Goal: Task Accomplishment & Management: Manage account settings

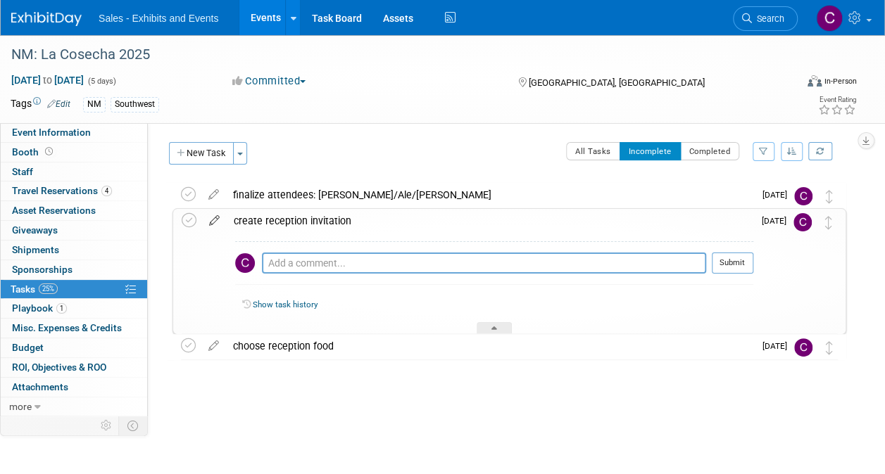
click at [214, 220] on icon at bounding box center [214, 218] width 25 height 18
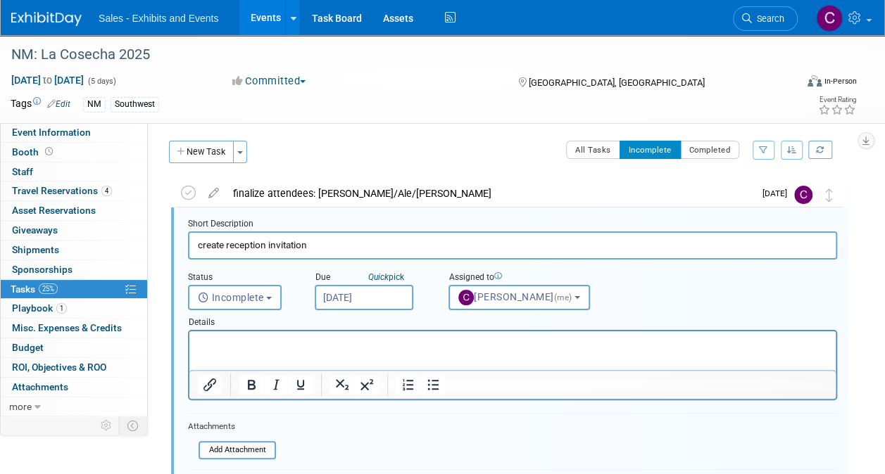
scroll to position [2, 0]
click at [374, 302] on input "[DATE]" at bounding box center [364, 296] width 99 height 25
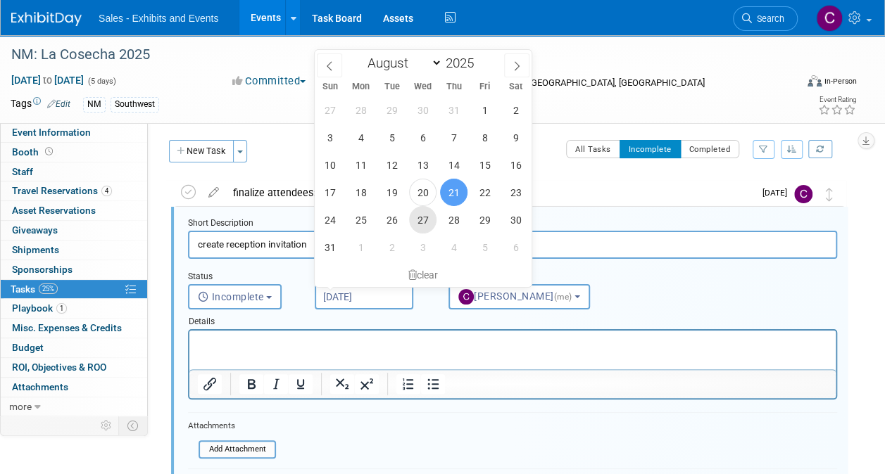
click at [418, 220] on span "27" at bounding box center [422, 219] width 27 height 27
type input "Aug 27, 2025"
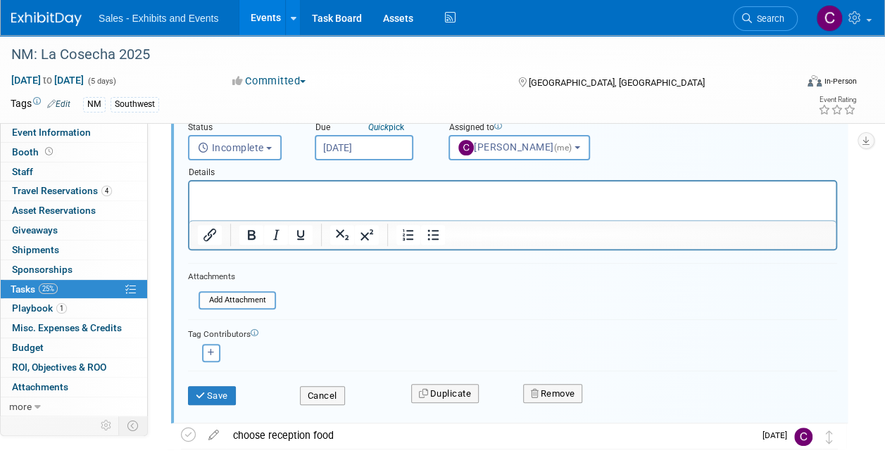
scroll to position [175, 0]
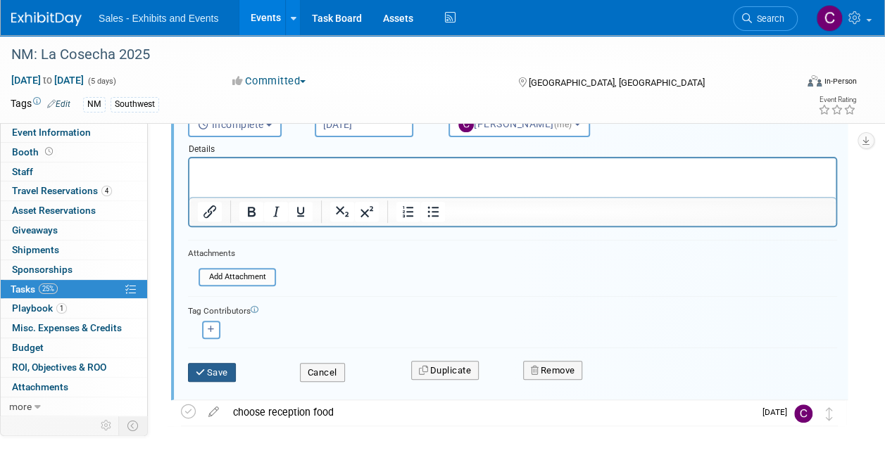
click at [225, 375] on button "Save" at bounding box center [212, 373] width 48 height 20
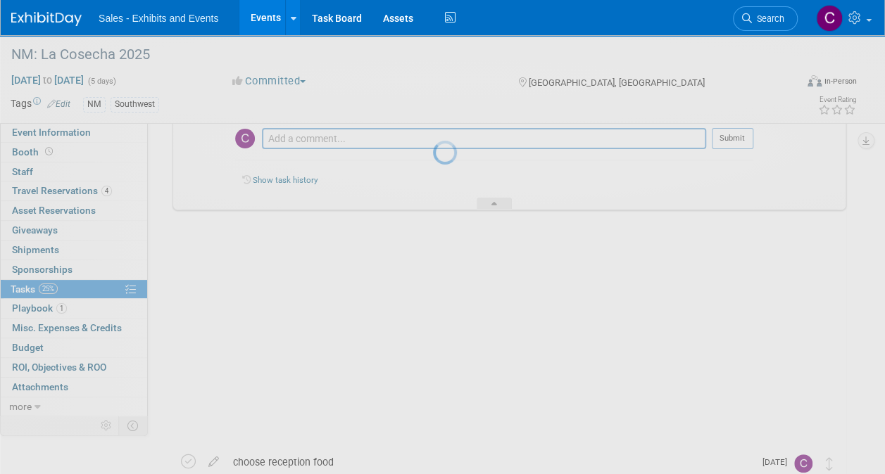
scroll to position [0, 0]
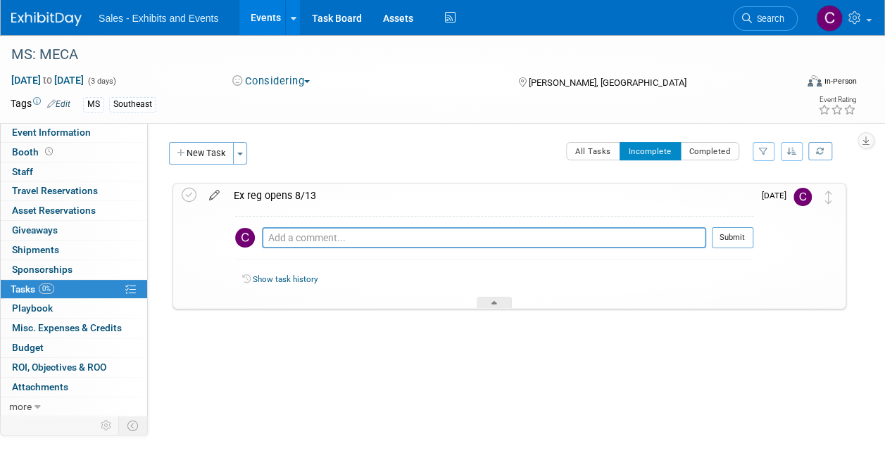
click at [214, 196] on icon at bounding box center [214, 193] width 25 height 18
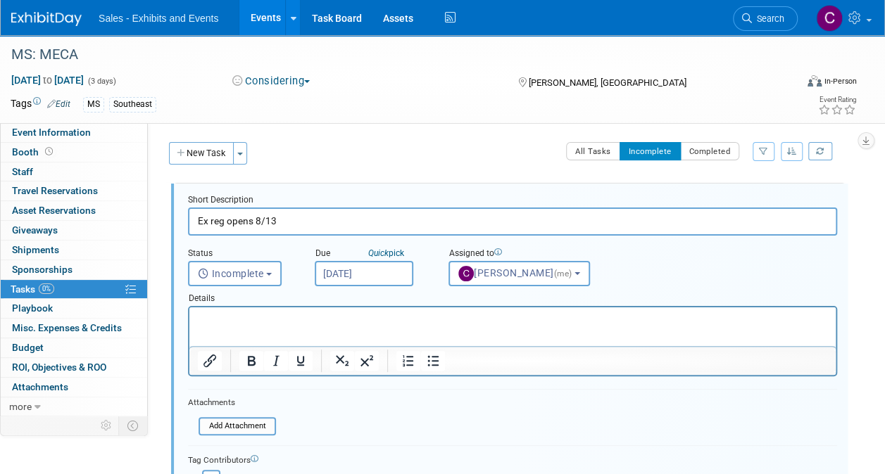
click at [388, 272] on input "[DATE]" at bounding box center [364, 273] width 99 height 25
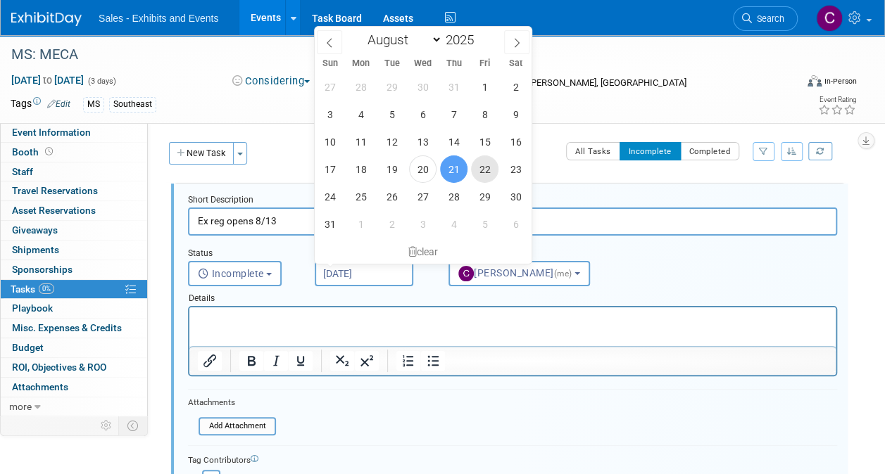
click at [477, 168] on span "22" at bounding box center [484, 169] width 27 height 27
type input "[DATE]"
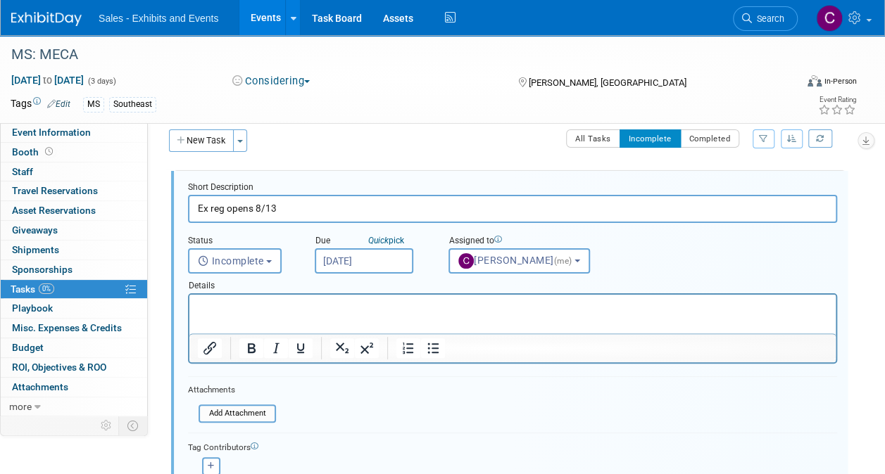
scroll to position [161, 0]
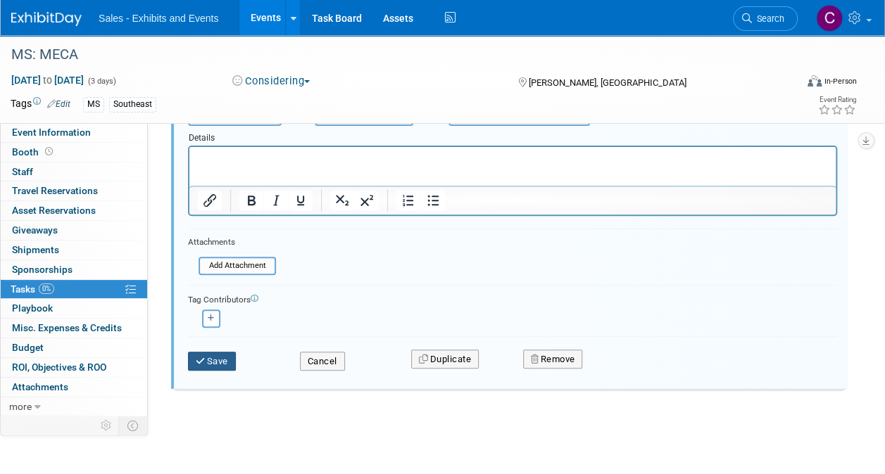
click at [215, 363] on button "Save" at bounding box center [212, 362] width 48 height 20
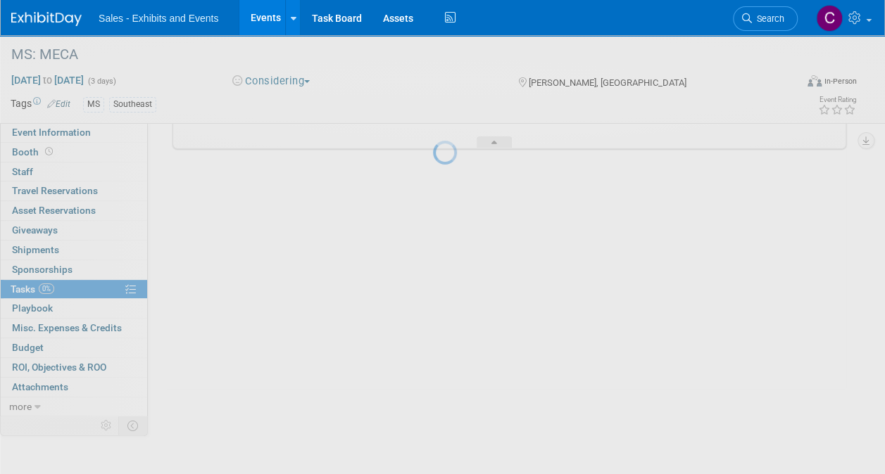
scroll to position [0, 0]
